Goal: Information Seeking & Learning: Learn about a topic

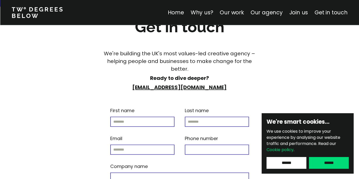
scroll to position [3210, 0]
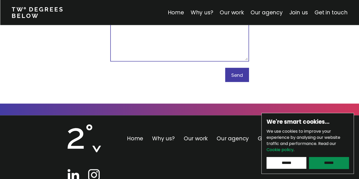
click at [327, 163] on input "******" at bounding box center [329, 163] width 40 height 12
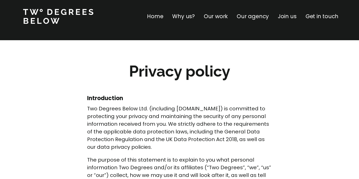
scroll to position [8, 0]
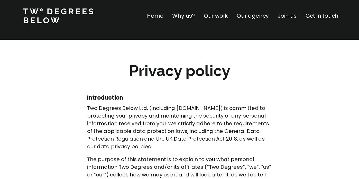
click at [94, 109] on p "Two Degrees Below Ltd. (including [DOMAIN_NAME]) is committed to protecting you…" at bounding box center [179, 128] width 185 height 46
click at [139, 108] on p "Two Degrees Below Ltd. (including [DOMAIN_NAME]) is committed to protecting you…" at bounding box center [179, 128] width 185 height 46
copy p "Two Degrees Below Ltd"
